Goal: Navigation & Orientation: Find specific page/section

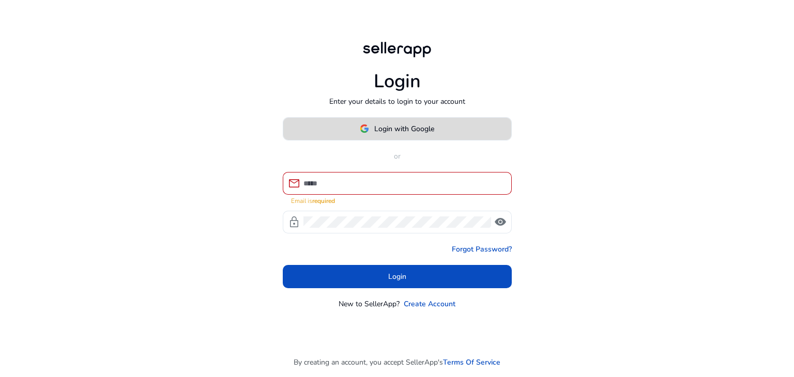
click at [354, 127] on span at bounding box center [397, 128] width 228 height 25
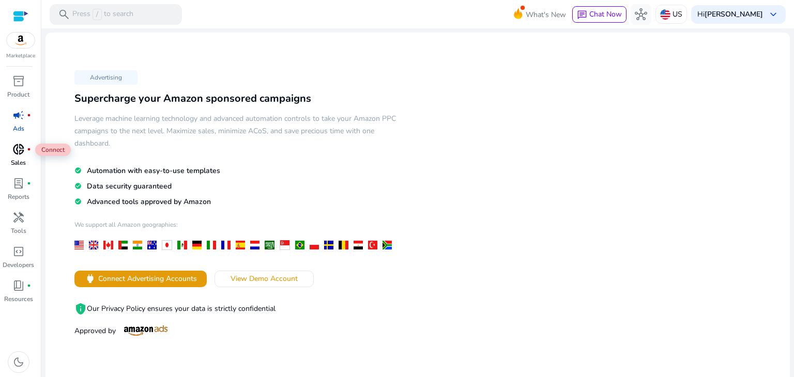
click at [23, 157] on div "donut_small fiber_manual_record" at bounding box center [18, 149] width 29 height 17
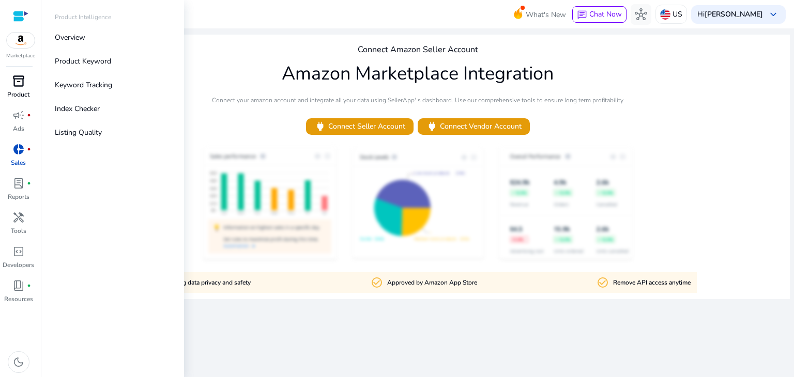
click at [18, 88] on div "inventory_2" at bounding box center [18, 81] width 29 height 17
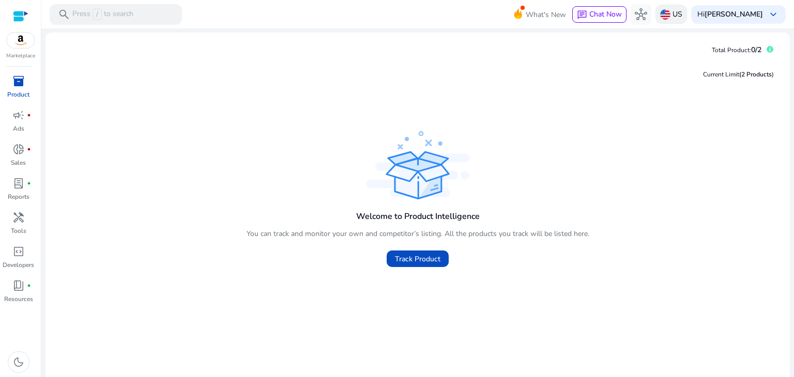
click at [682, 13] on p "US" at bounding box center [677, 14] width 10 height 18
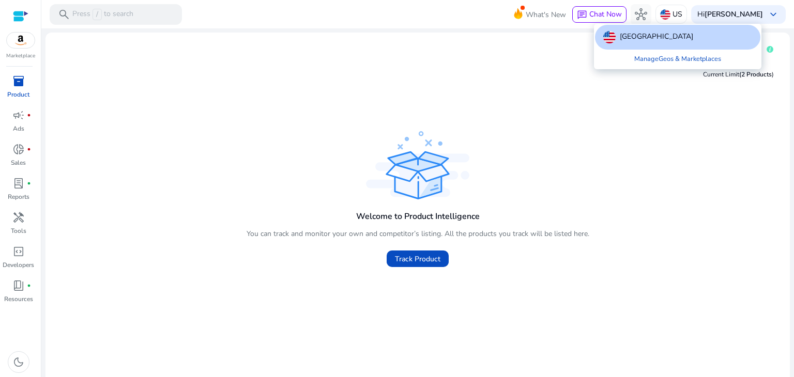
click at [456, 94] on div at bounding box center [397, 188] width 794 height 377
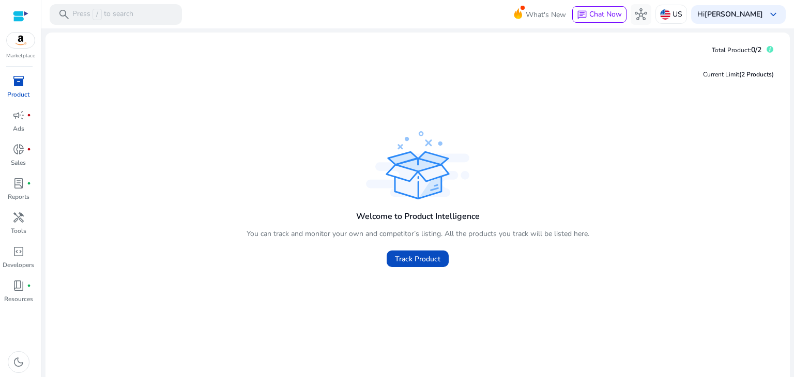
click at [26, 40] on img at bounding box center [21, 41] width 28 height 16
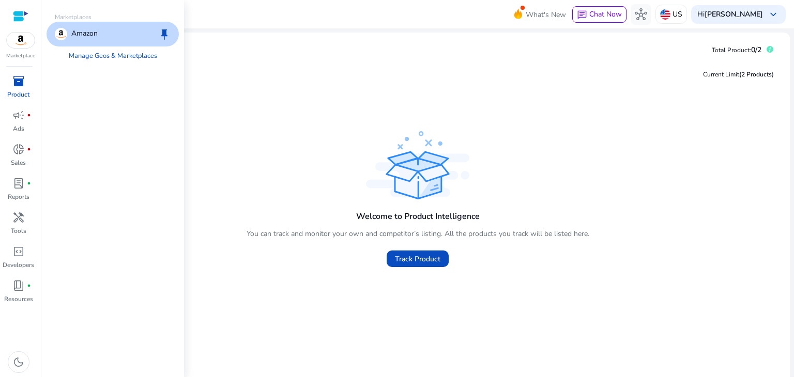
click at [115, 39] on div "Amazon keep" at bounding box center [113, 34] width 132 height 25
